Goal: Ask a question

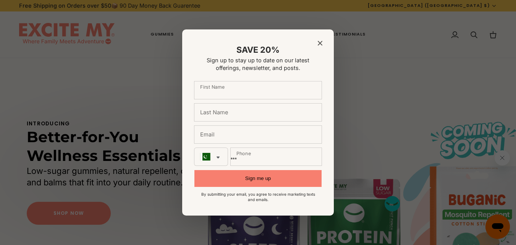
click at [322, 44] on icon "Close modal" at bounding box center [320, 43] width 5 height 5
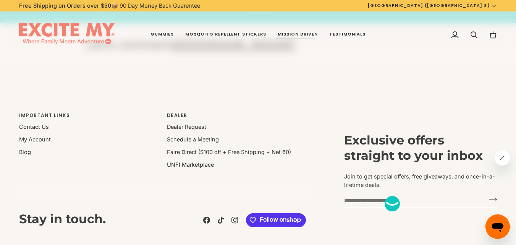
scroll to position [1478, 0]
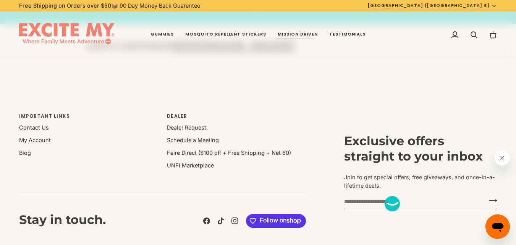
click at [30, 132] on li "Contact Us" at bounding box center [88, 127] width 139 height 8
click at [31, 130] on link "Contact Us" at bounding box center [34, 127] width 30 height 6
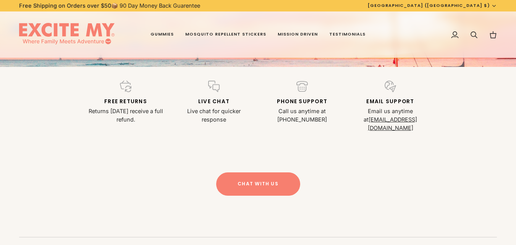
scroll to position [191, 0]
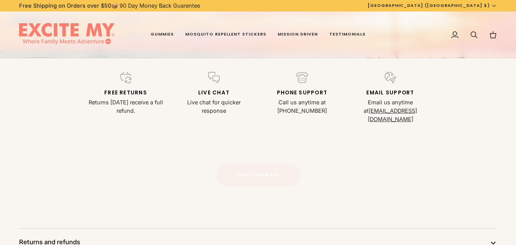
click at [277, 170] on button "Chat with Us" at bounding box center [258, 175] width 84 height 23
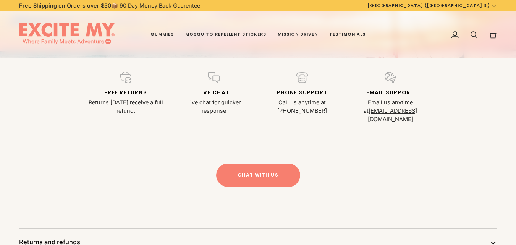
click at [310, 103] on p "Call us anytime at 1-800-737-2007" at bounding box center [302, 106] width 79 height 17
drag, startPoint x: 311, startPoint y: 102, endPoint x: 312, endPoint y: 111, distance: 9.2
click at [312, 111] on p "Call us anytime at 1-800-737-2007" at bounding box center [302, 106] width 79 height 17
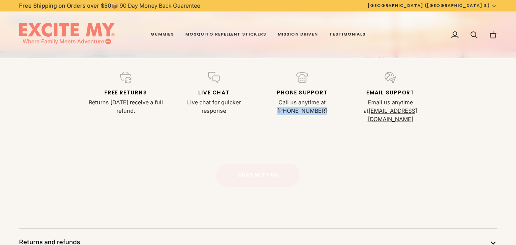
click at [261, 169] on button "Chat with Us" at bounding box center [258, 175] width 84 height 23
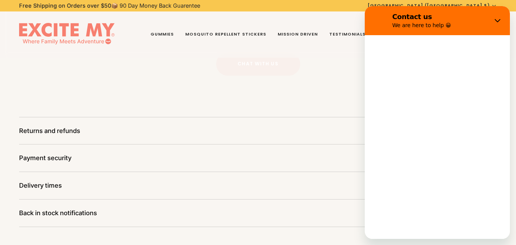
scroll to position [0, 0]
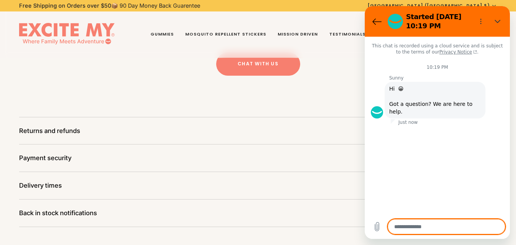
type textarea "**********"
type textarea "*"
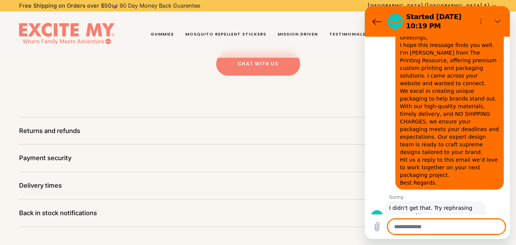
scroll to position [164, 0]
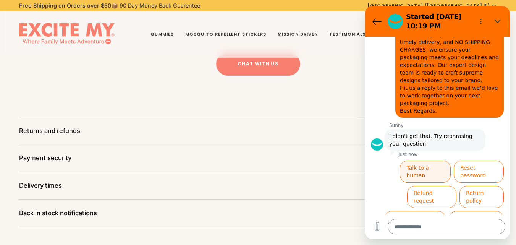
click at [418, 160] on button "Talk to a human" at bounding box center [425, 171] width 51 height 22
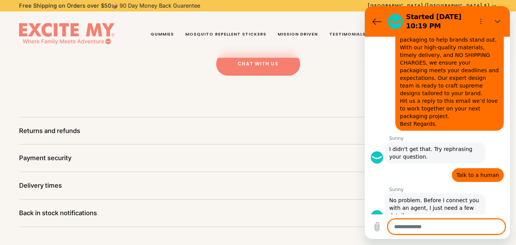
scroll to position [153, 0]
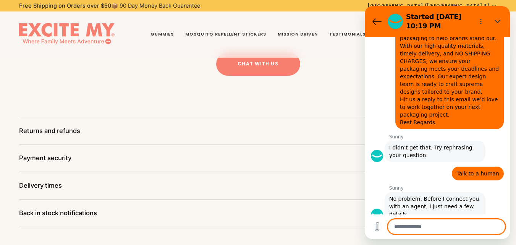
type textarea "*"
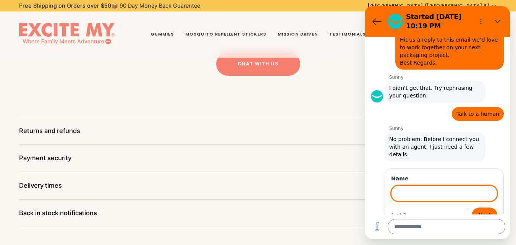
scroll to position [212, 0]
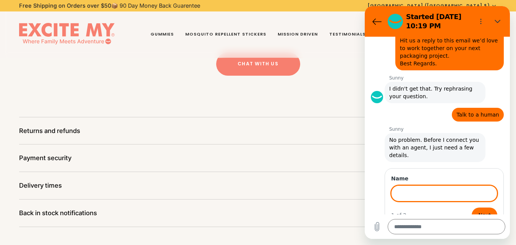
click at [422, 185] on input "Name" at bounding box center [444, 193] width 106 height 16
type input "**********"
click at [472, 207] on button "Next" at bounding box center [485, 214] width 26 height 15
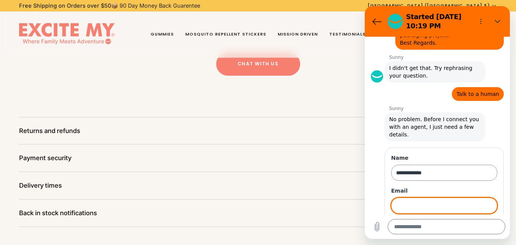
scroll to position [245, 0]
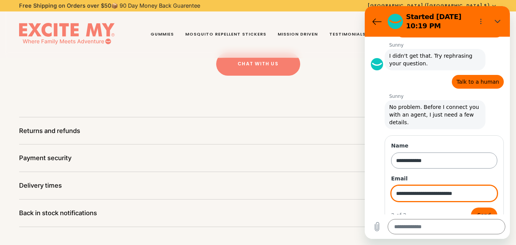
type input "**********"
click at [471, 207] on button "Send" at bounding box center [484, 214] width 26 height 15
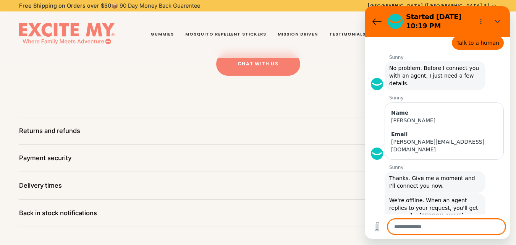
scroll to position [285, 0]
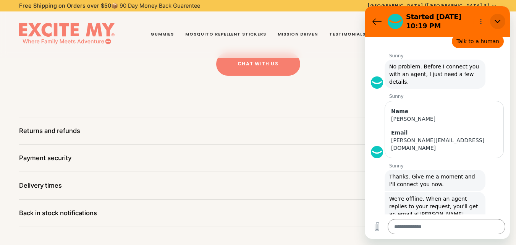
click at [499, 19] on icon "Close" at bounding box center [498, 21] width 6 height 6
type textarea "*"
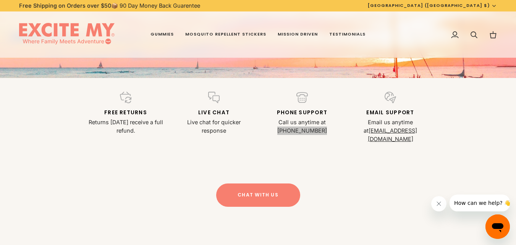
scroll to position [149, 0]
